Goal: Information Seeking & Learning: Learn about a topic

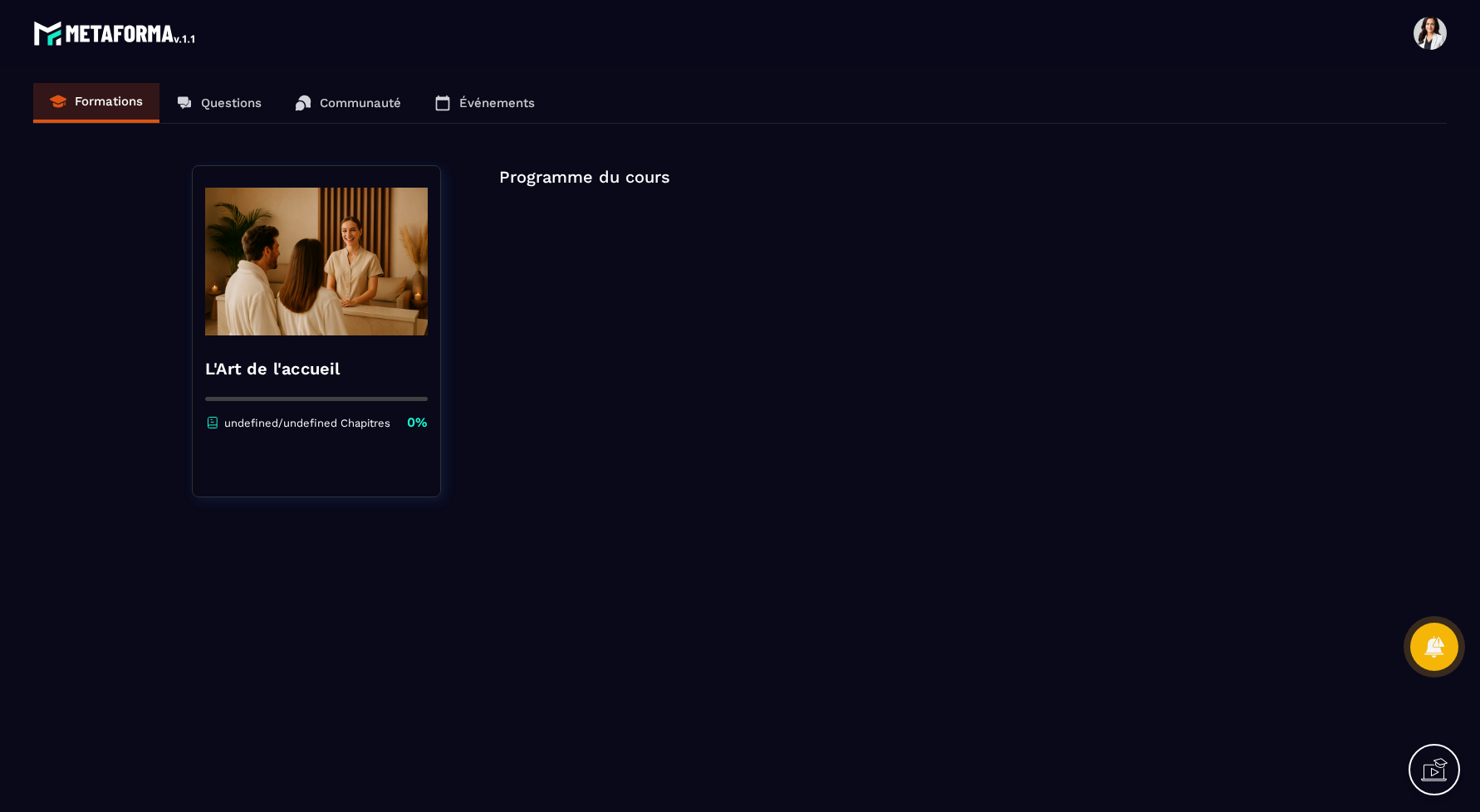
click at [95, 104] on div "Formations Questions Communauté Événements" at bounding box center [740, 104] width 1414 height 41
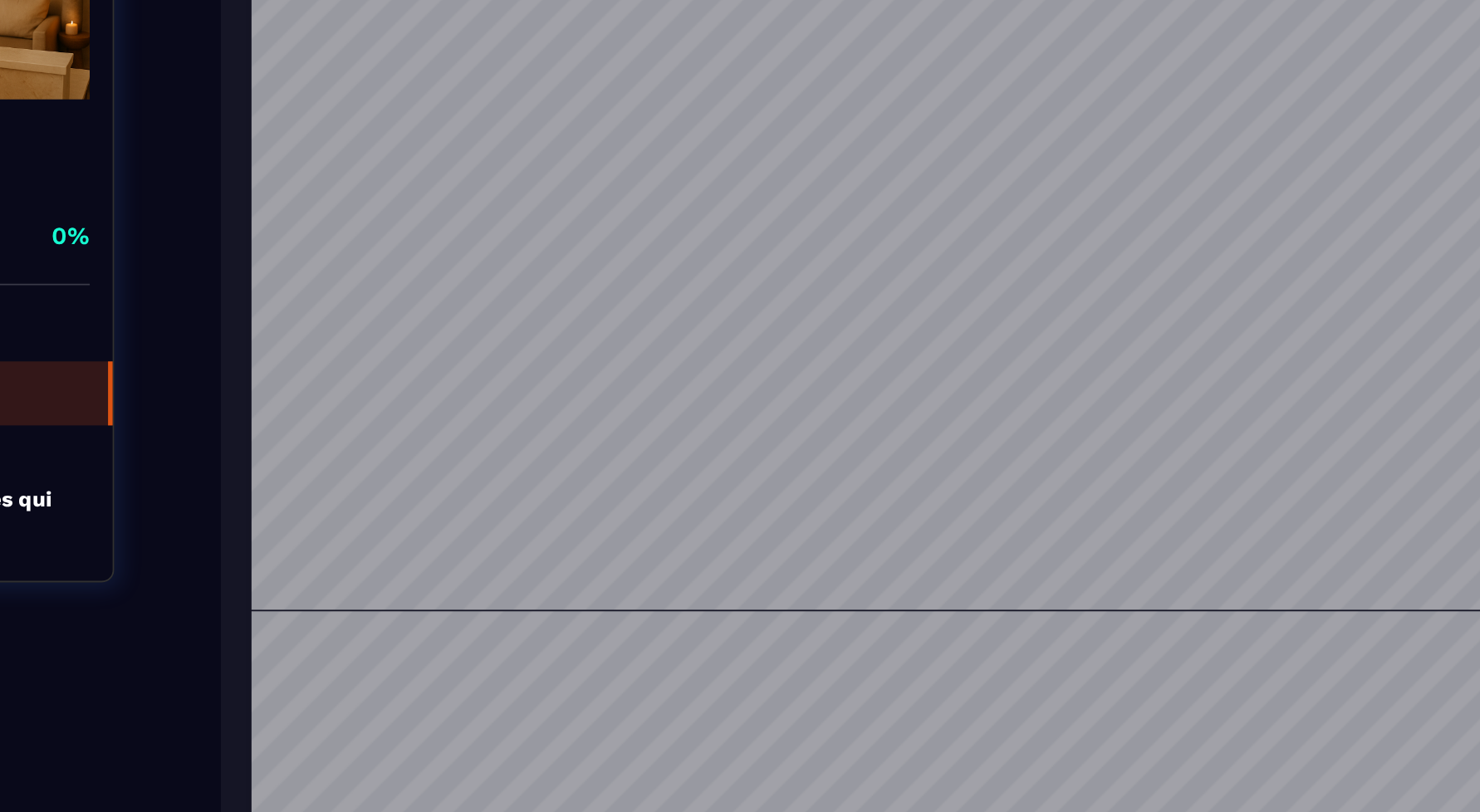
scroll to position [493, 0]
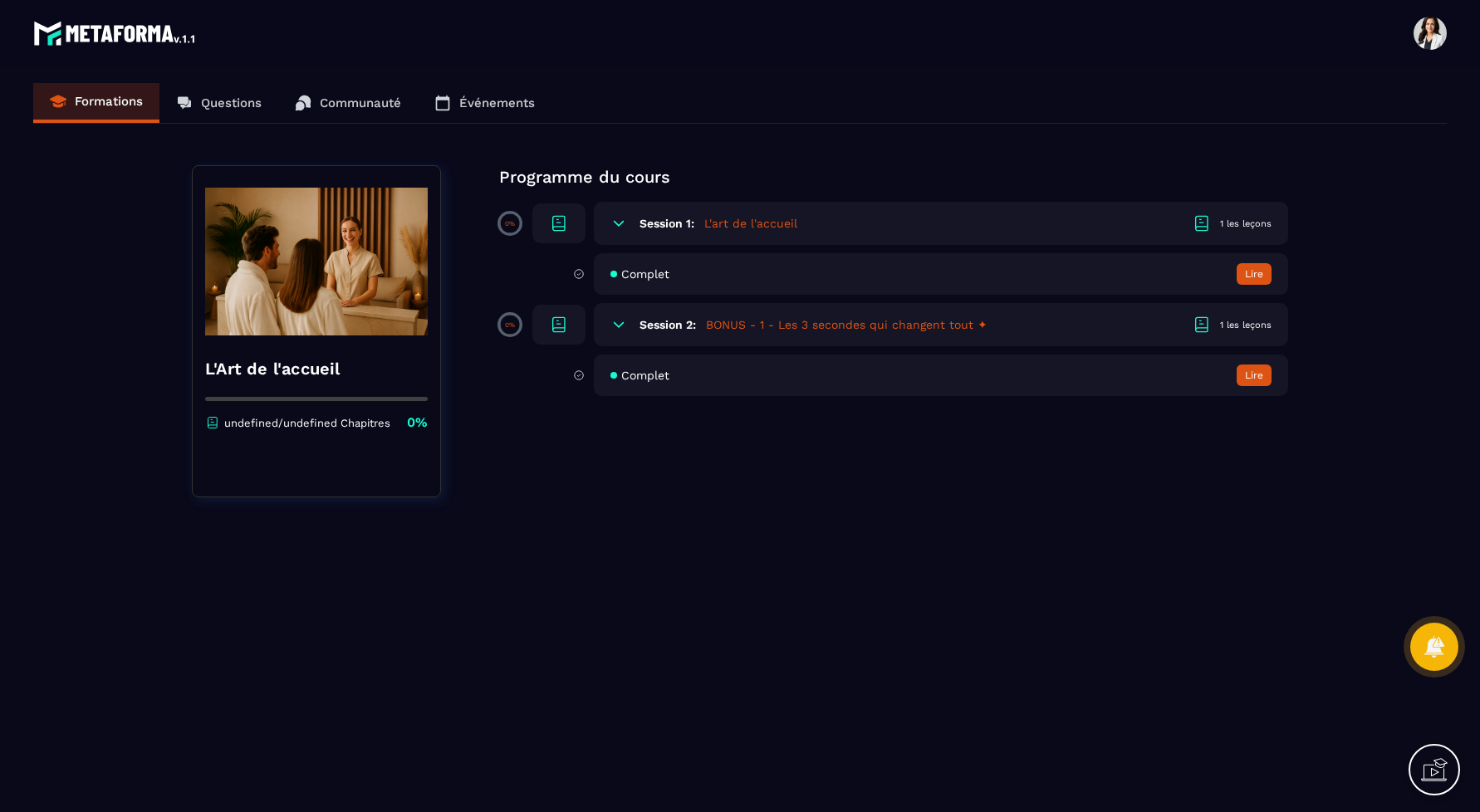
click at [22, 334] on section "Formations Questions Communauté Événements L'Art de l'accueil undefined/undefin…" at bounding box center [740, 443] width 1480 height 753
